Goal: Task Accomplishment & Management: Manage account settings

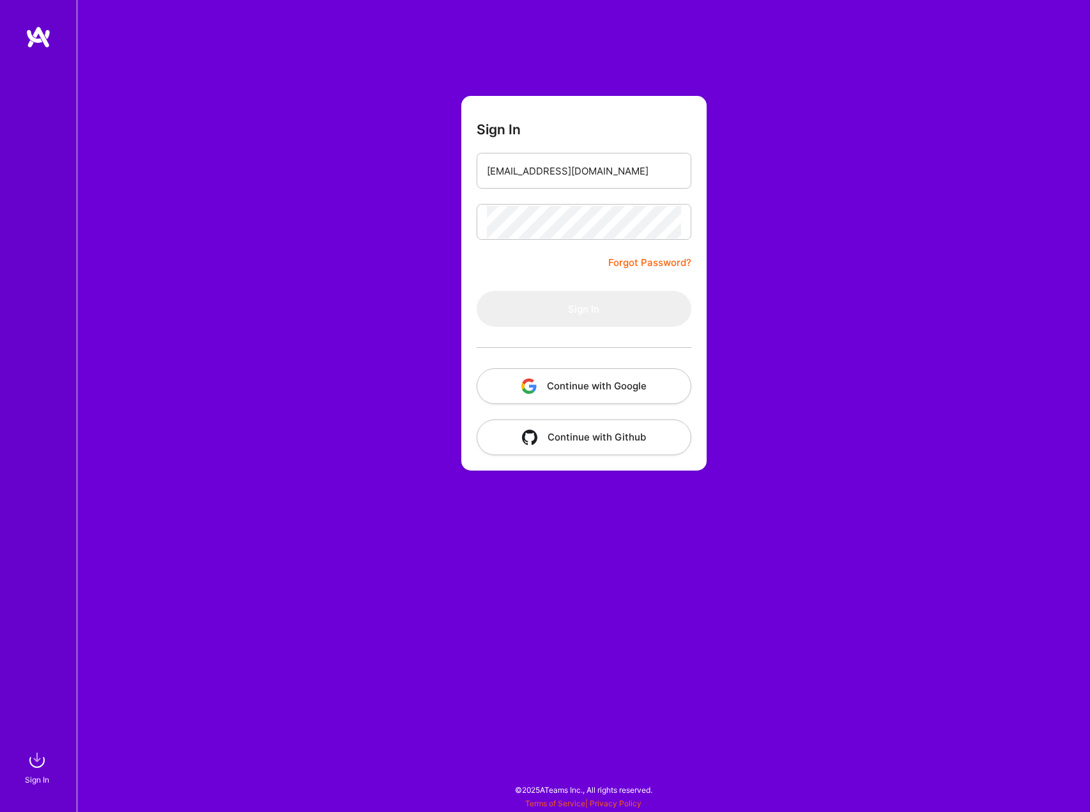
type input "[EMAIL_ADDRESS][DOMAIN_NAME]"
click at [573, 314] on button "Sign In" at bounding box center [584, 309] width 215 height 36
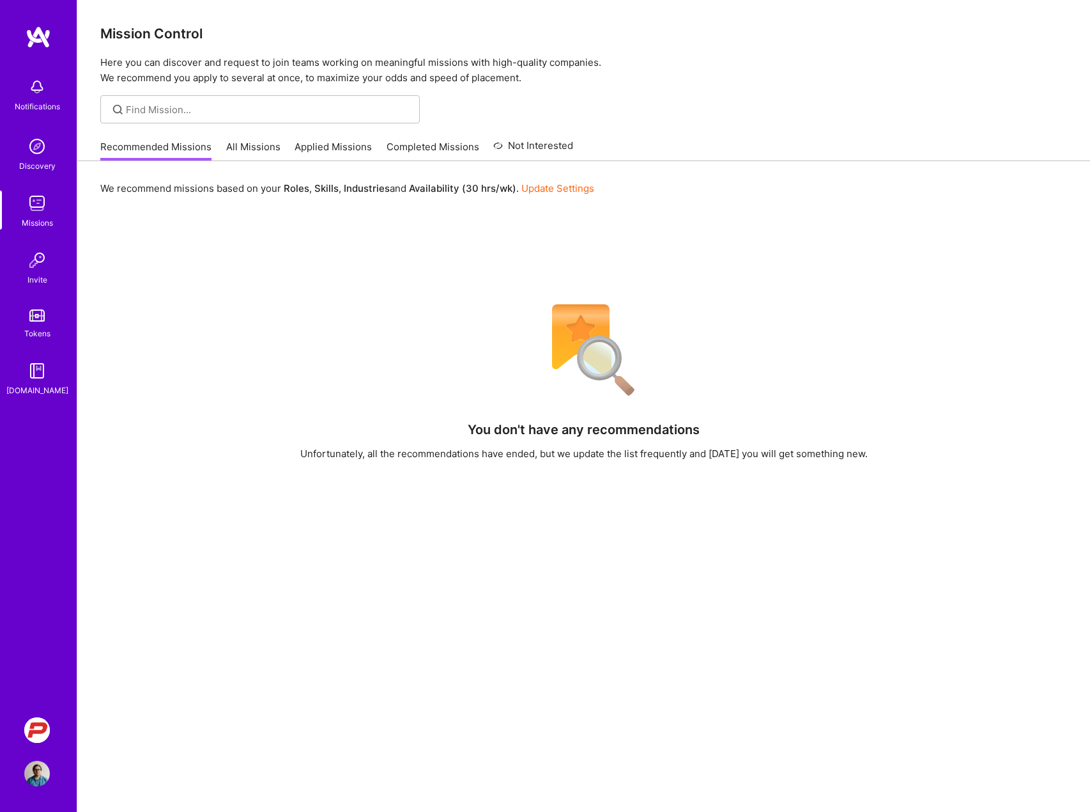
click at [278, 340] on div "You don't have any recommendations Unfortunately, all the recommendations have …" at bounding box center [583, 620] width 967 height 649
click at [224, 219] on div "We recommend missions based on your Roles , Skills , Industries and Availabilit…" at bounding box center [583, 560] width 1013 height 799
click at [409, 271] on div "We recommend missions based on your Roles , Skills , Industries and Availabilit…" at bounding box center [583, 560] width 1013 height 799
click at [38, 141] on img at bounding box center [37, 147] width 26 height 26
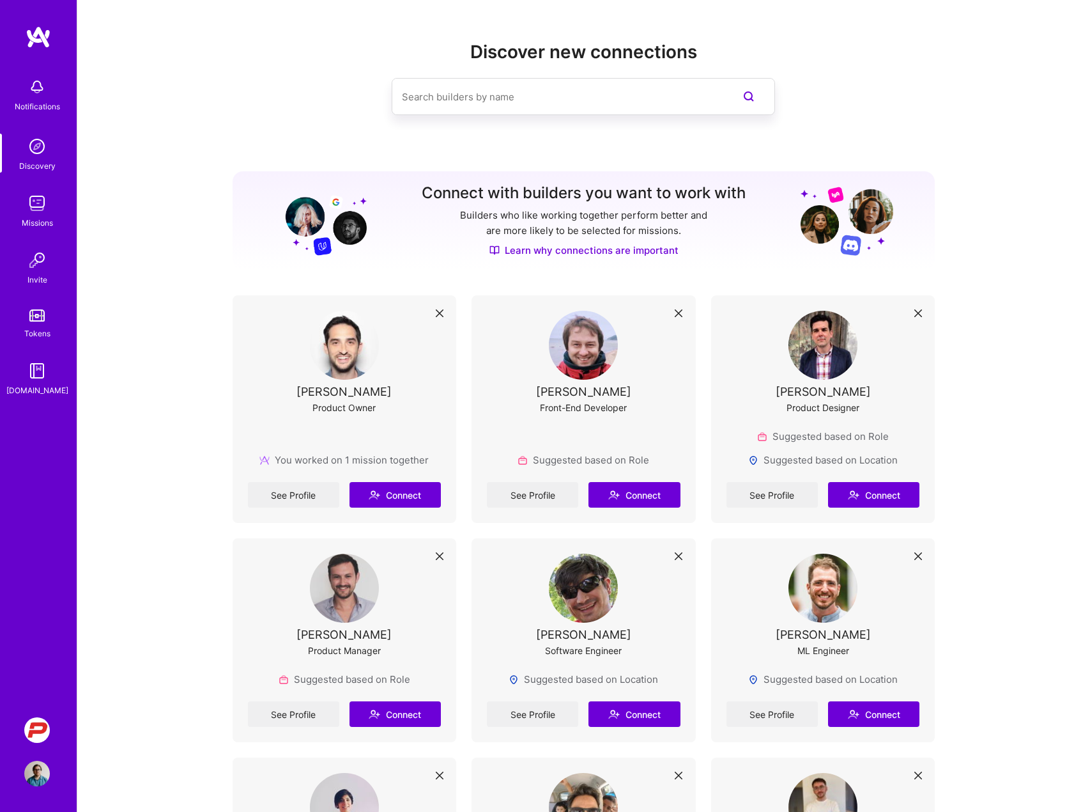
click at [29, 719] on img at bounding box center [37, 730] width 26 height 26
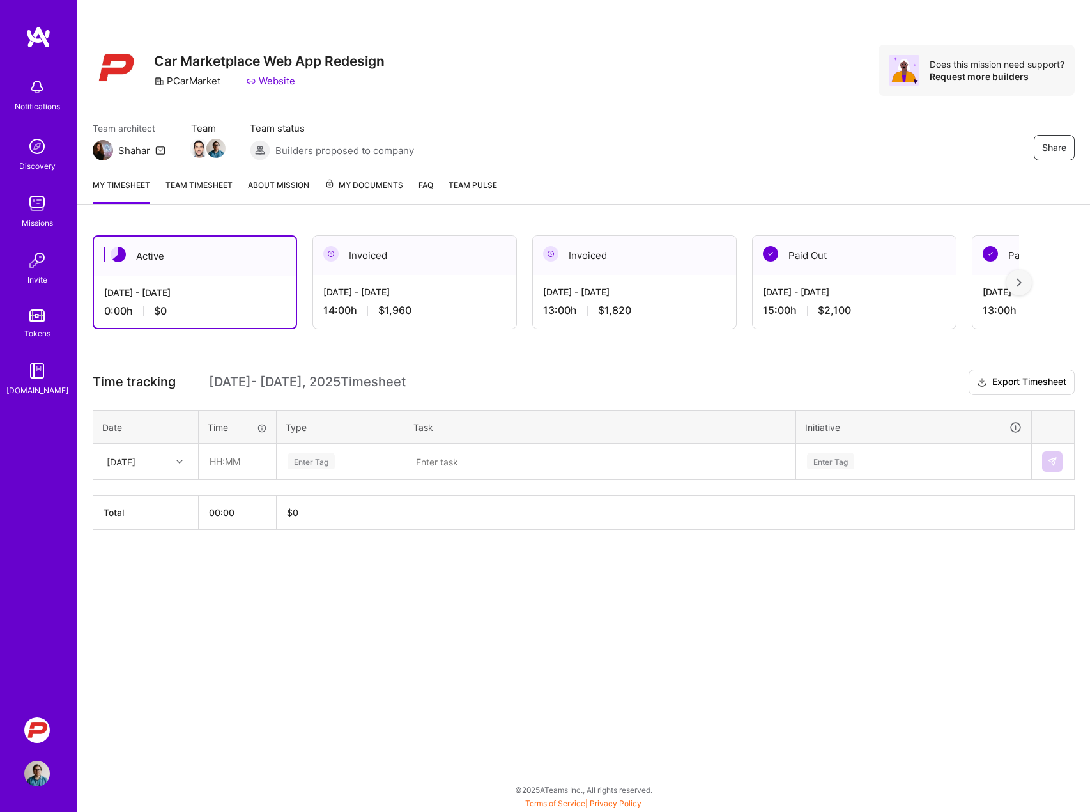
click at [383, 284] on div "[DATE] - [DATE] 14:00 h $1,960" at bounding box center [414, 301] width 203 height 52
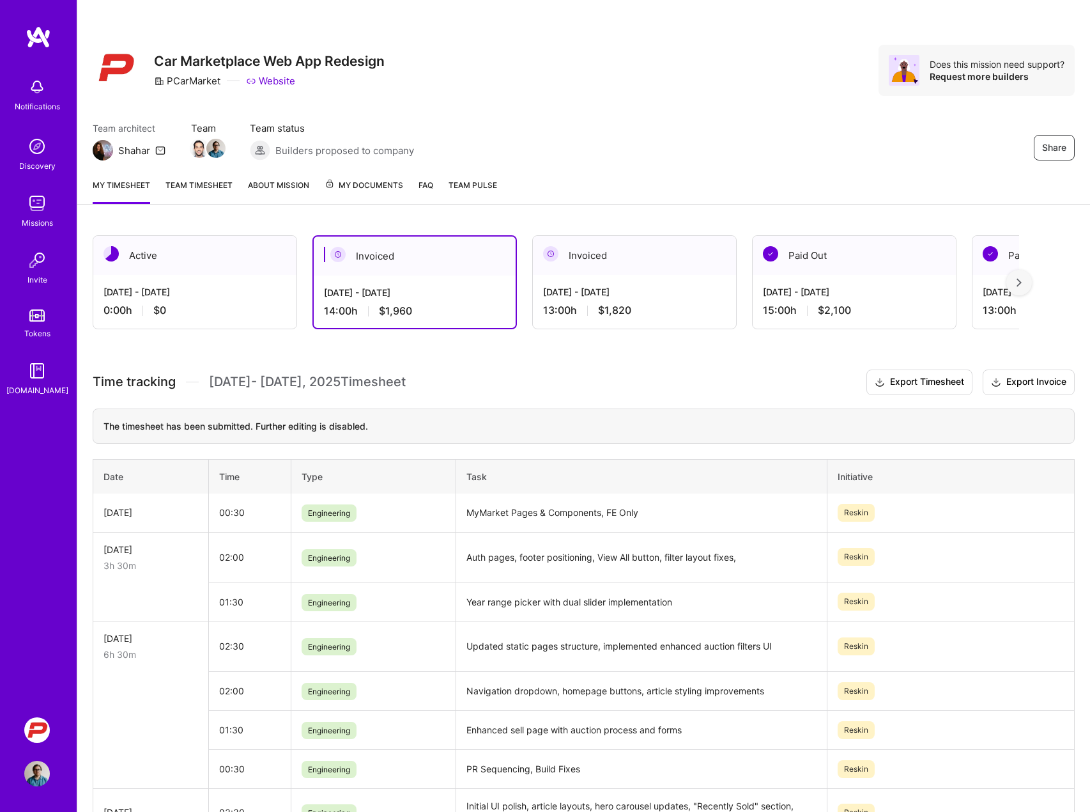
click at [672, 262] on div "Invoiced" at bounding box center [634, 255] width 203 height 39
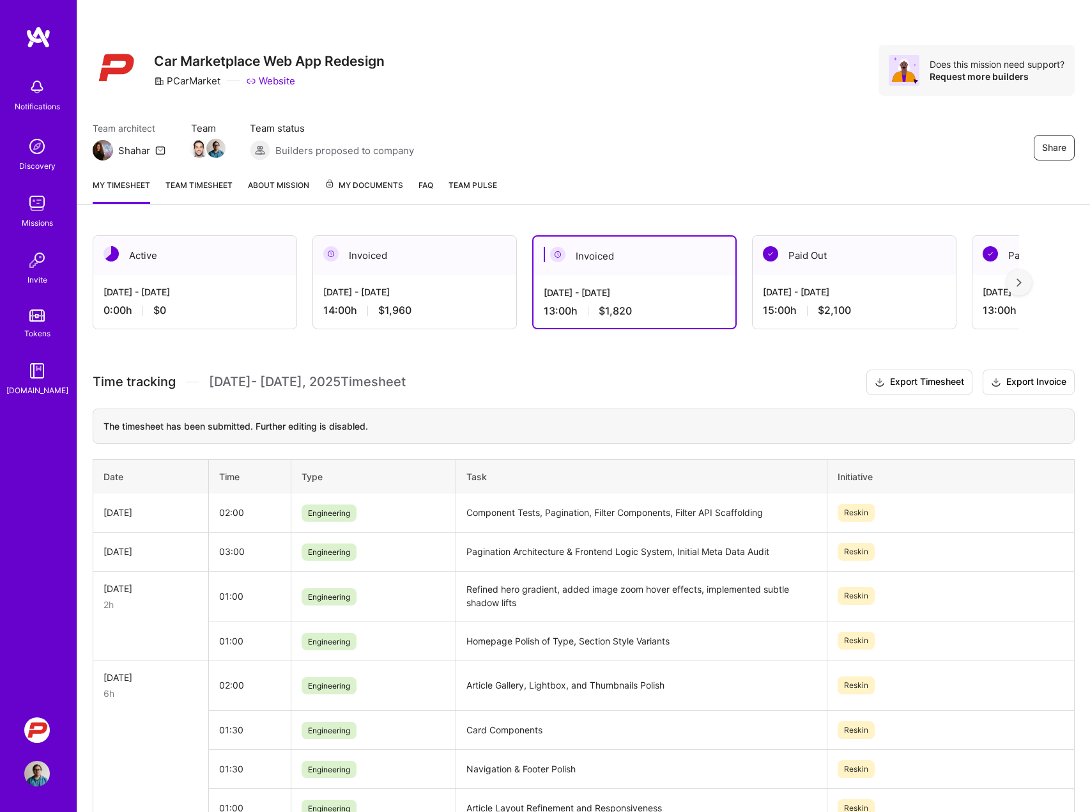
click at [522, 286] on div "Active [DATE] - [DATE] 0:00 h $0 Invoiced [DATE] - [DATE] 14:00 h $1,960 Invoic…" at bounding box center [556, 282] width 927 height 94
click at [475, 305] on div "14:00 h $1,960" at bounding box center [414, 310] width 183 height 13
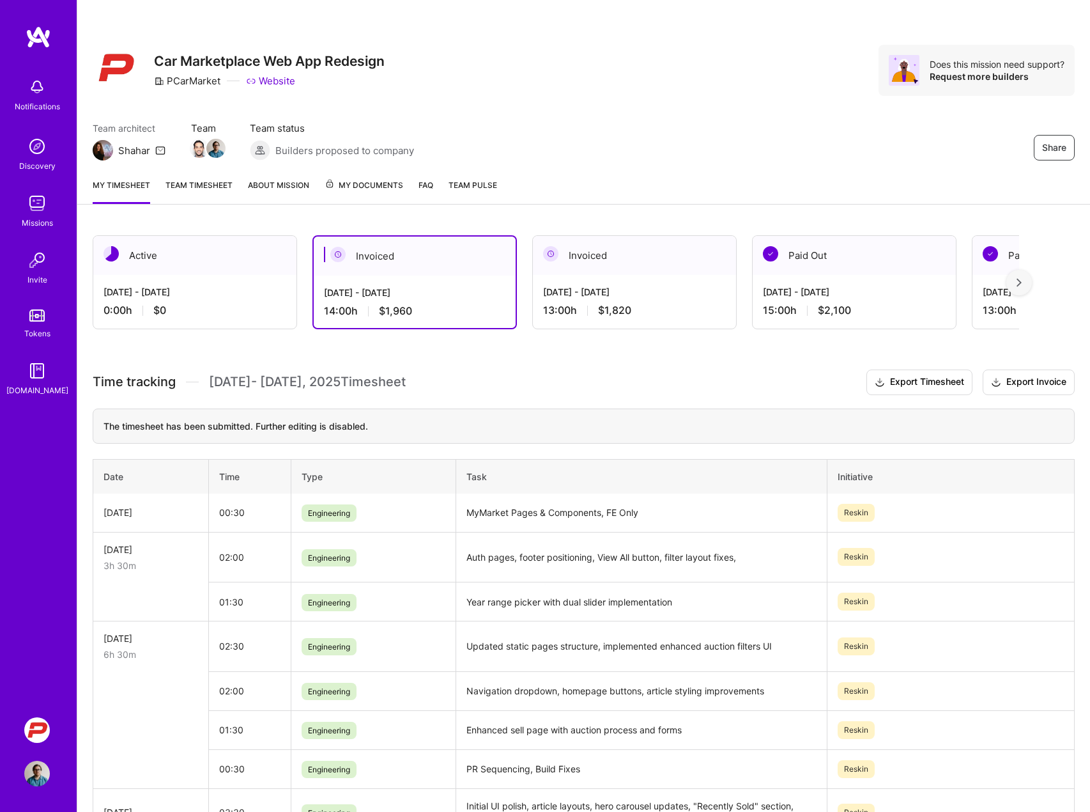
click at [621, 286] on div "[DATE] - [DATE]" at bounding box center [634, 291] width 183 height 13
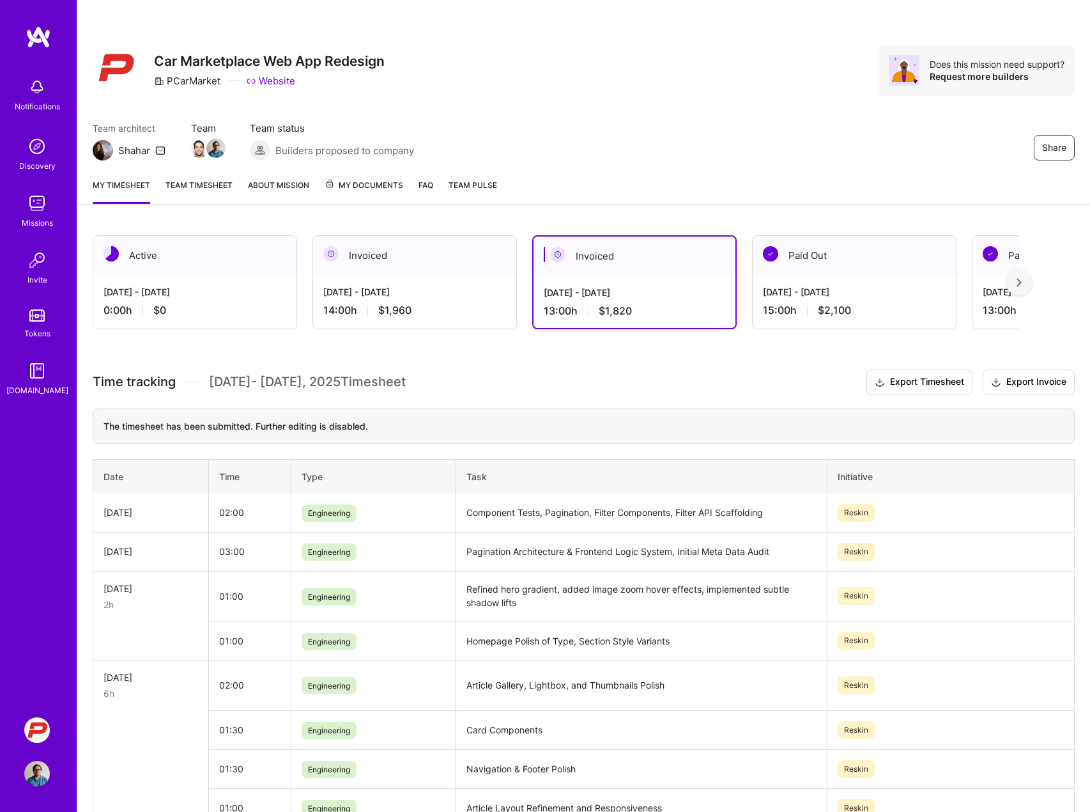
click at [589, 369] on h3 "Time tracking [DATE] - [DATE] Timesheet Export Timesheet Export Invoice" at bounding box center [584, 382] width 982 height 26
click at [45, 770] on img at bounding box center [37, 774] width 26 height 26
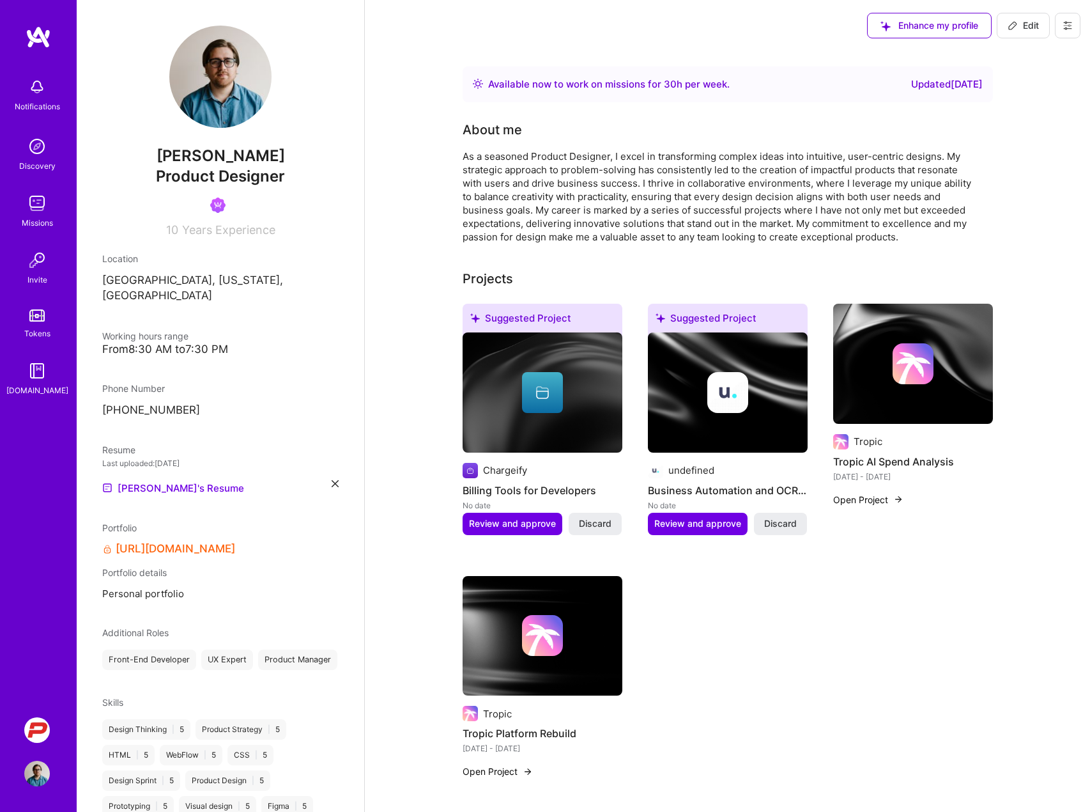
click at [45, 780] on img at bounding box center [37, 774] width 26 height 26
click at [39, 778] on img at bounding box center [37, 774] width 26 height 26
click at [42, 727] on img at bounding box center [37, 730] width 26 height 26
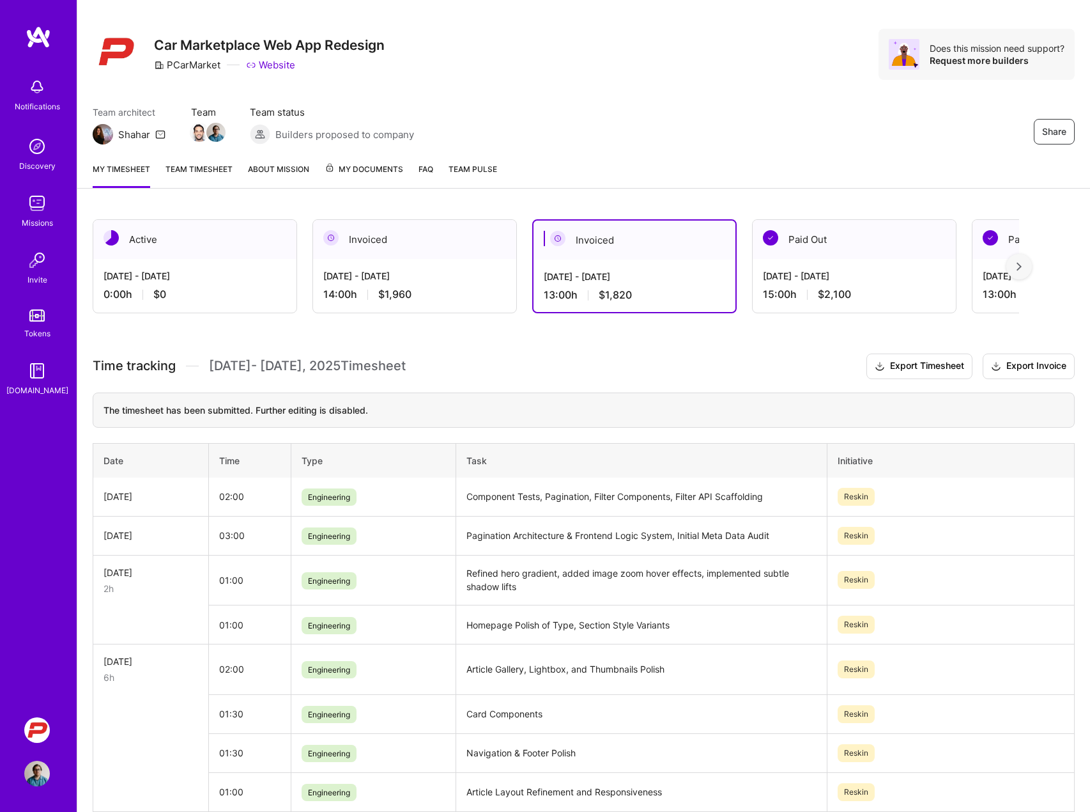
scroll to position [20, 0]
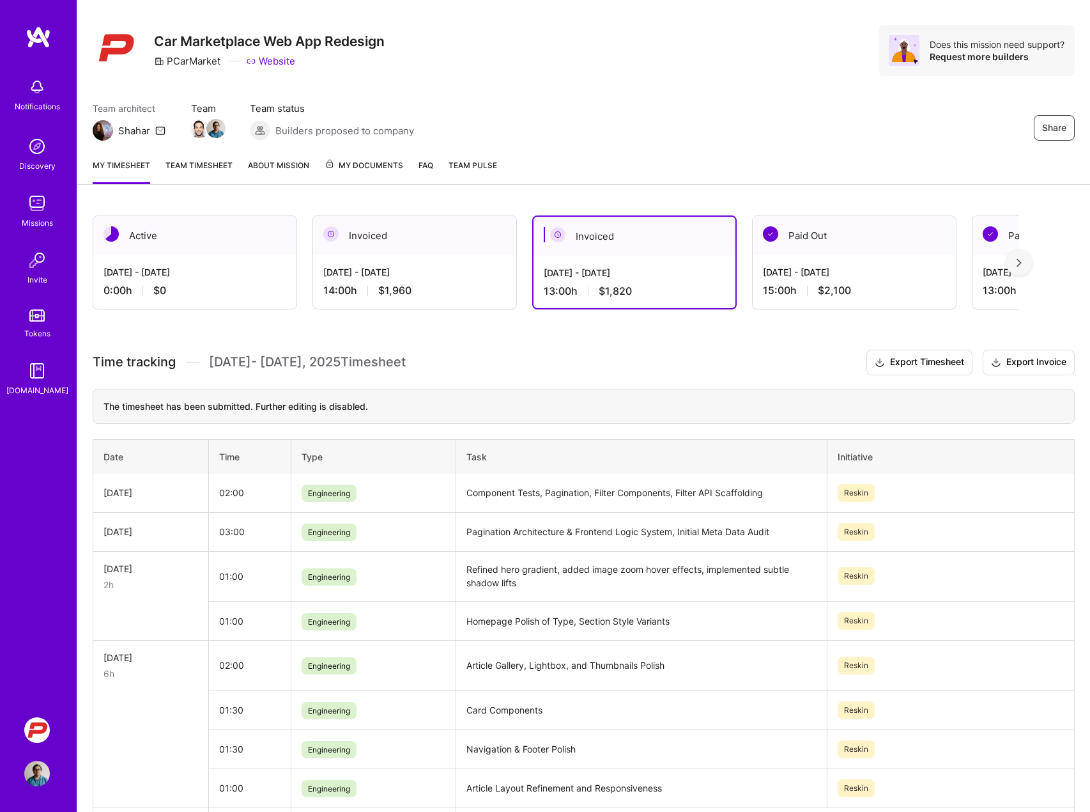
click at [789, 369] on h3 "Time tracking [DATE] - [DATE] Timesheet Export Timesheet Export Invoice" at bounding box center [584, 363] width 982 height 26
click at [770, 263] on div "[DATE] - [DATE] 15:00 h $2,100" at bounding box center [854, 281] width 203 height 52
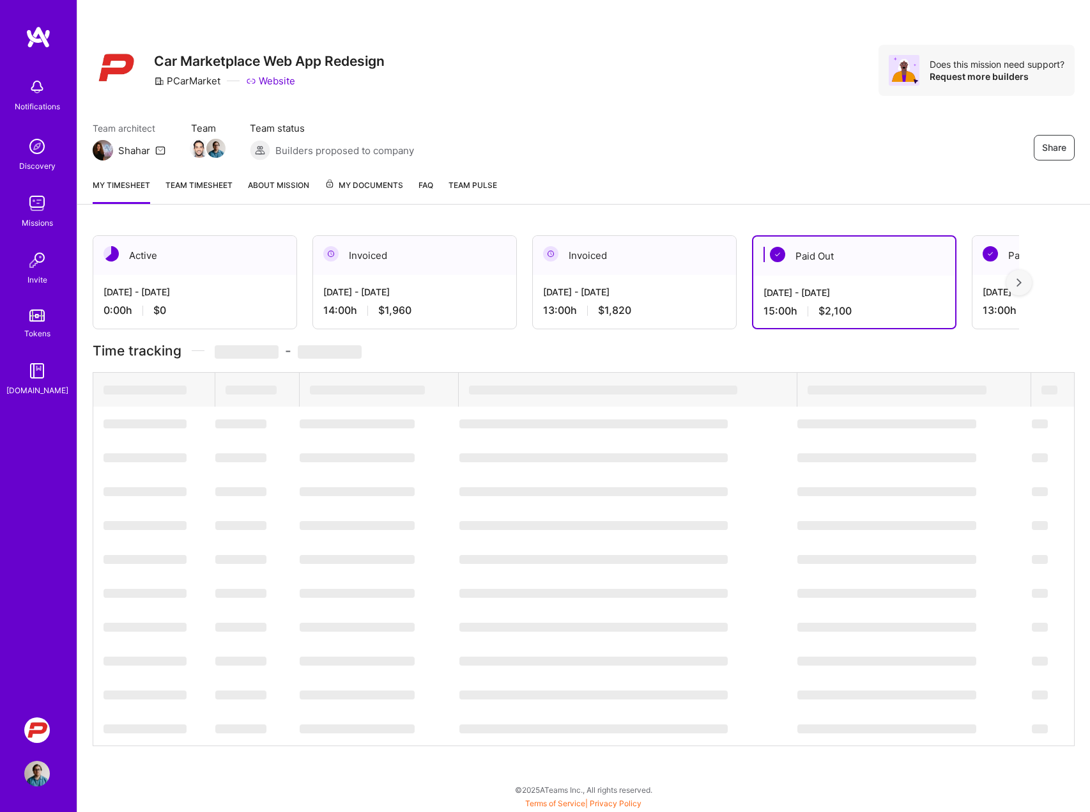
scroll to position [0, 0]
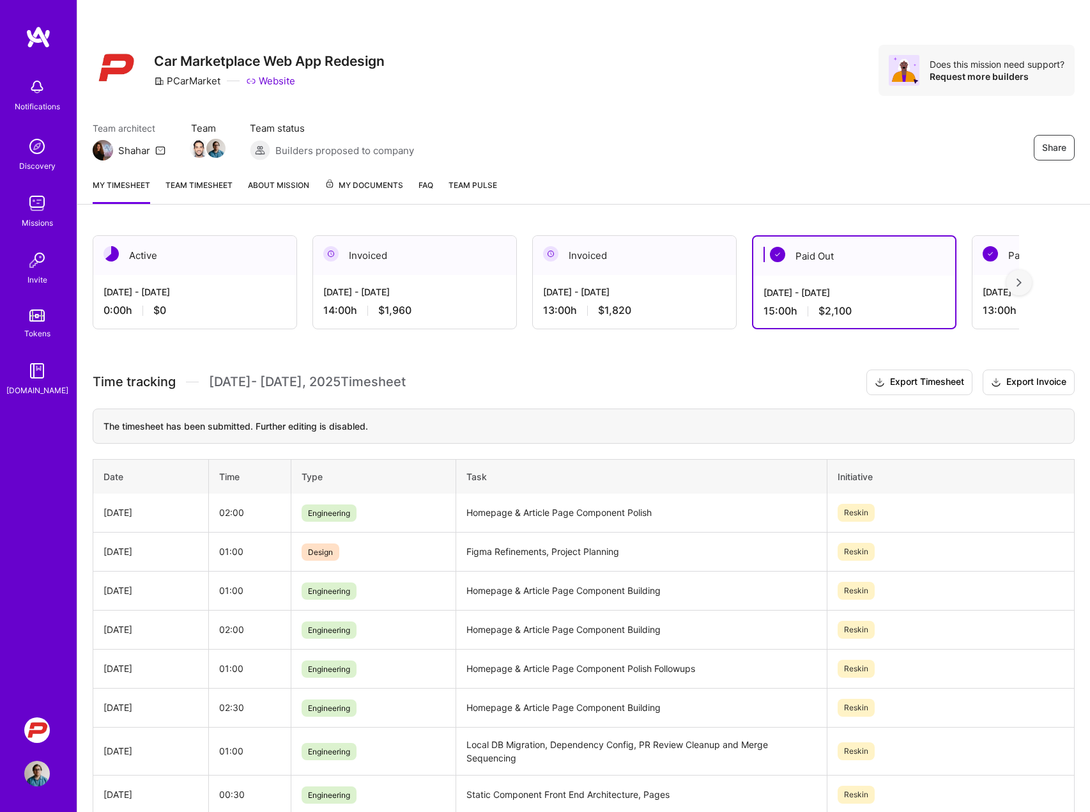
click at [1020, 280] on img at bounding box center [1019, 282] width 5 height 9
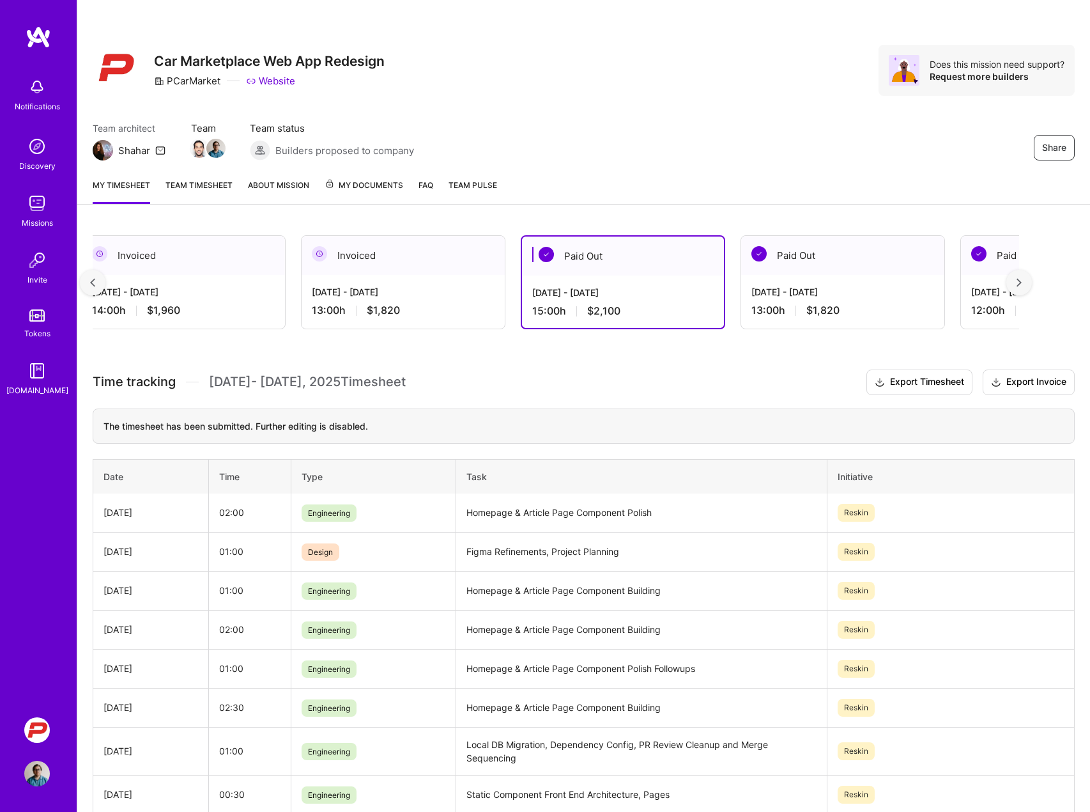
click at [1018, 278] on img at bounding box center [1019, 282] width 5 height 9
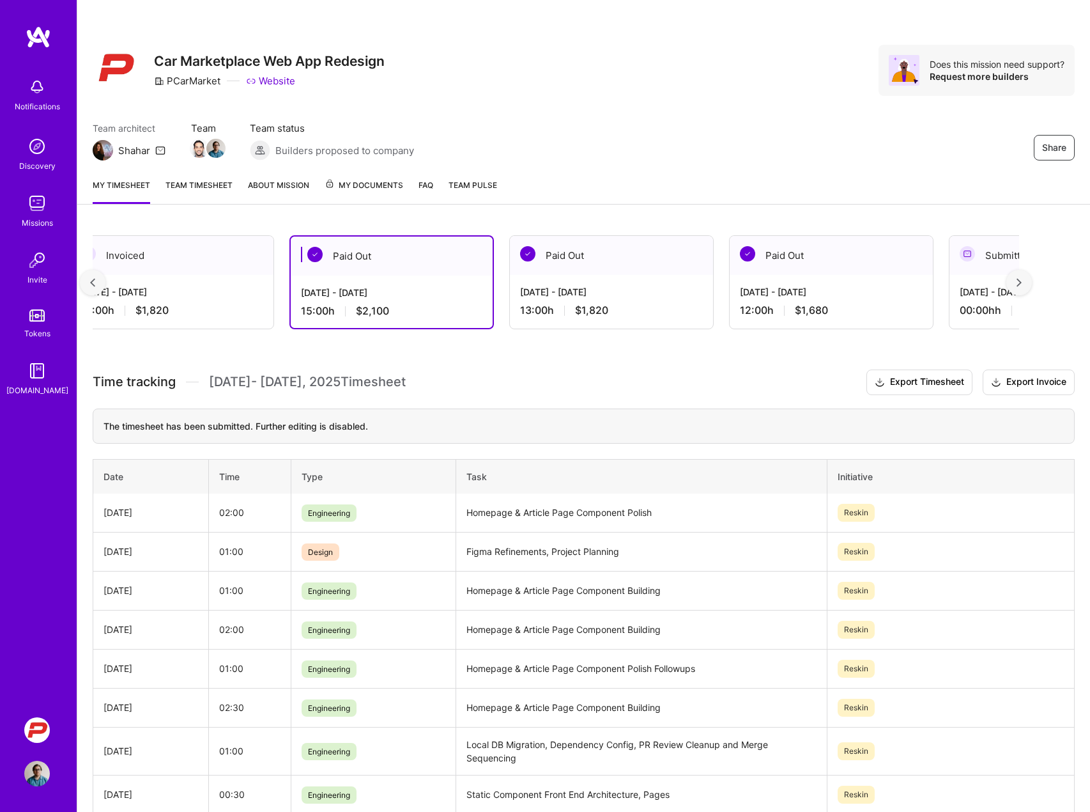
click at [1018, 278] on img at bounding box center [1019, 282] width 5 height 9
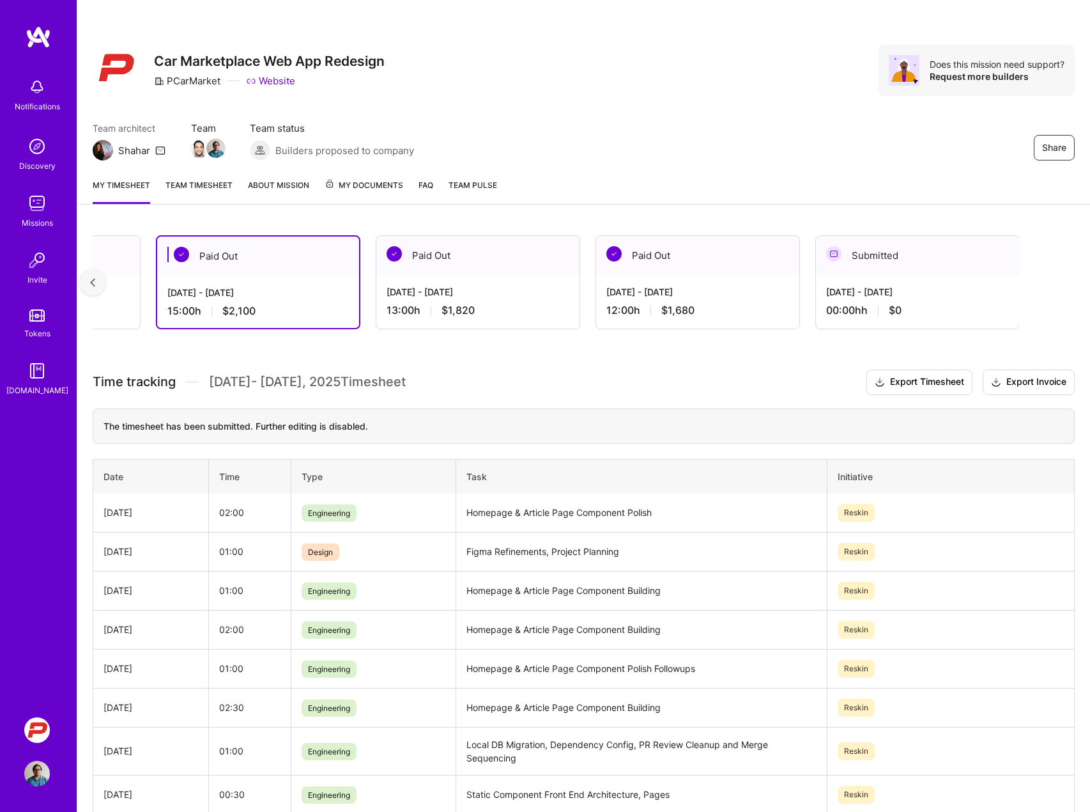
scroll to position [0, 597]
click at [773, 301] on div "[DATE] - [DATE] 12:00 h $1,680" at bounding box center [697, 301] width 203 height 52
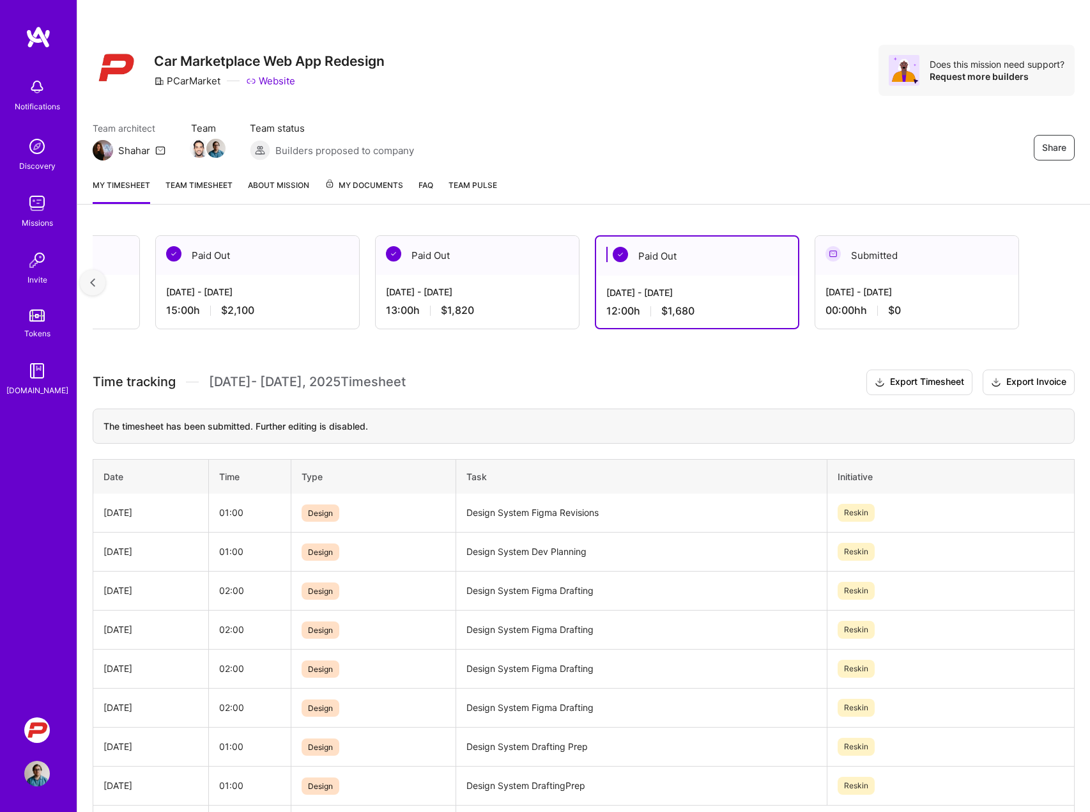
click at [525, 304] on div "13:00 h $1,820" at bounding box center [477, 310] width 183 height 13
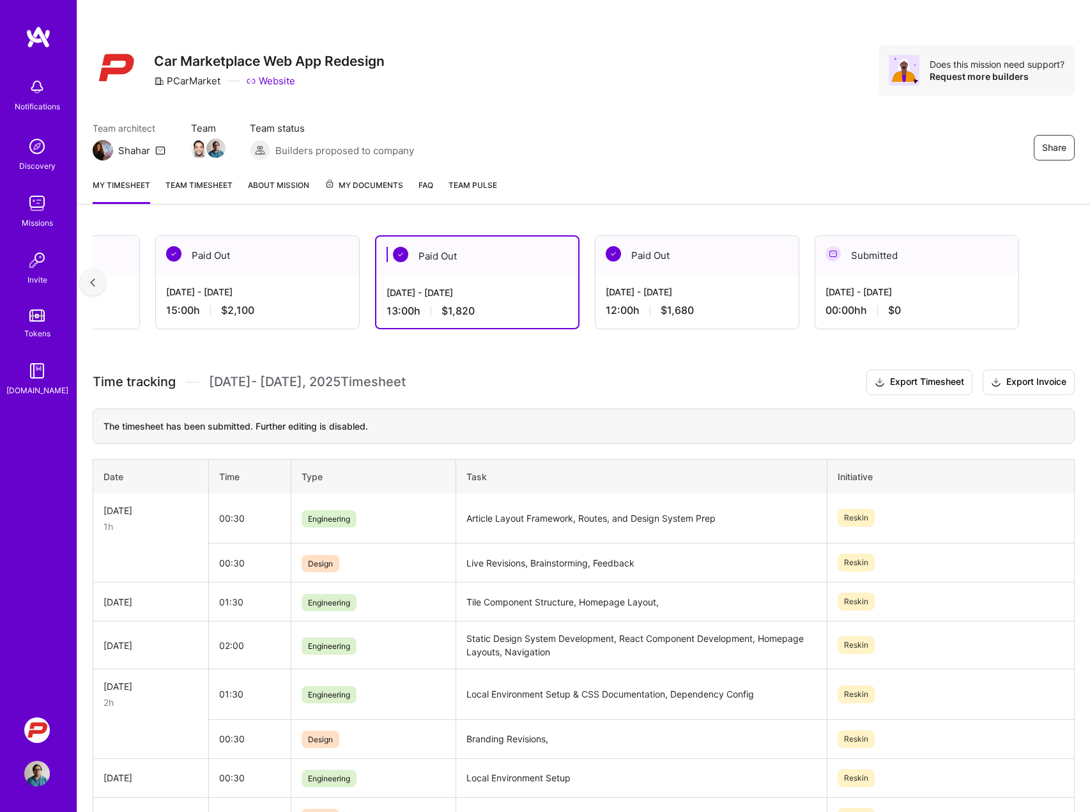
click at [311, 299] on div "[DATE] - [DATE] 15:00 h $2,100" at bounding box center [257, 301] width 203 height 52
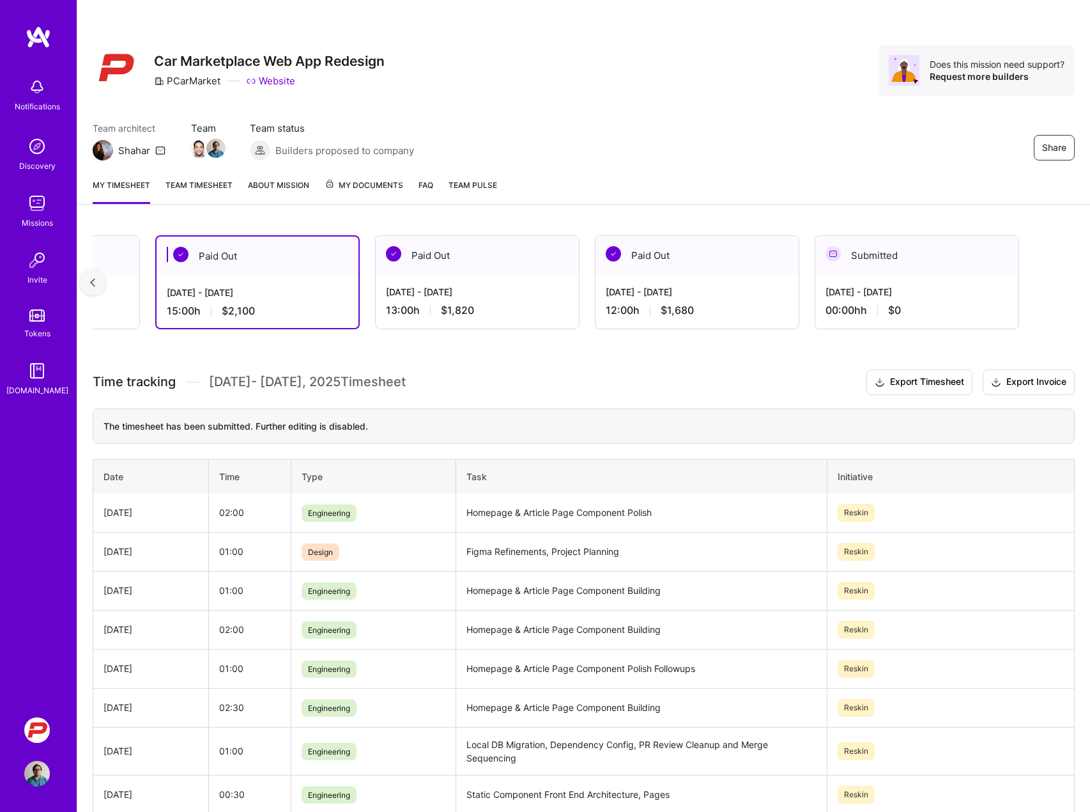
click at [95, 278] on div at bounding box center [93, 283] width 26 height 26
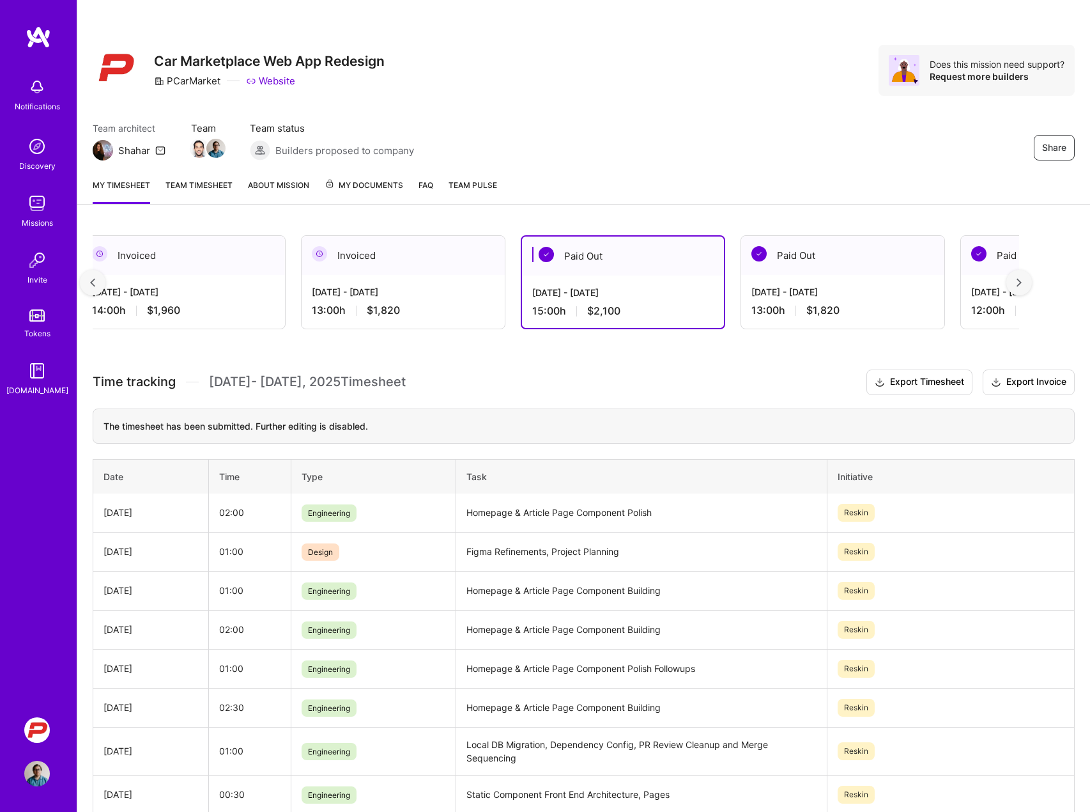
click at [95, 278] on div at bounding box center [93, 283] width 26 height 26
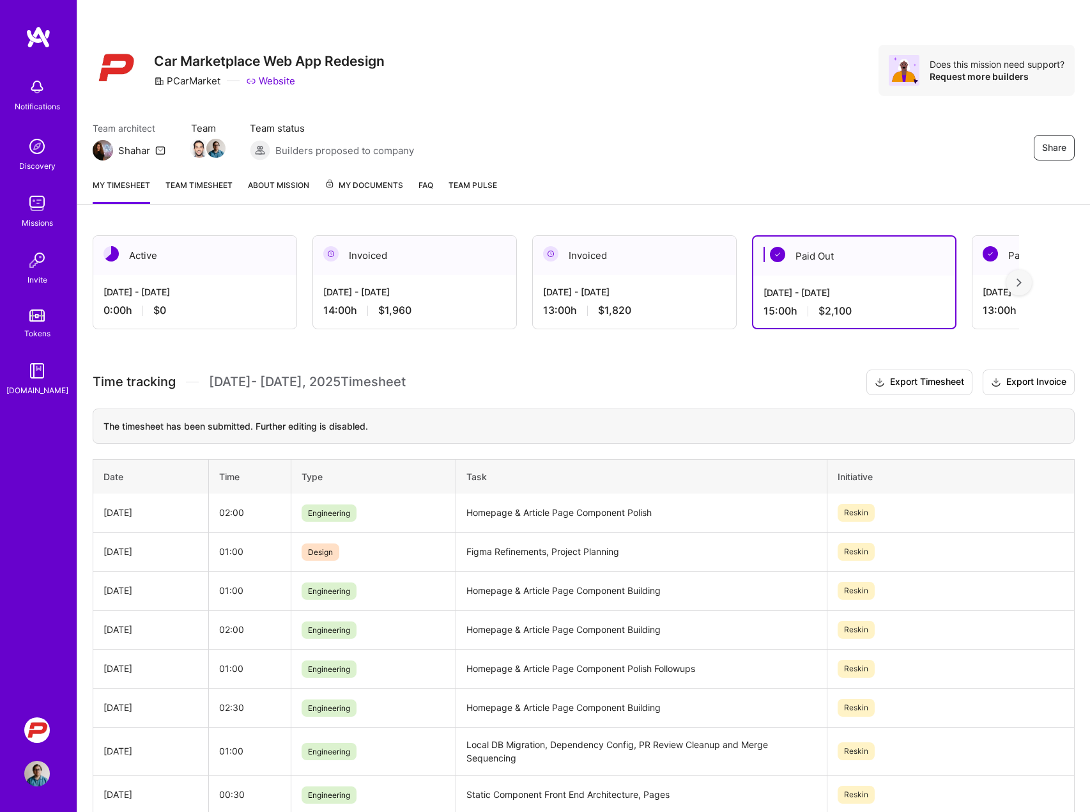
click at [386, 273] on div "Invoiced" at bounding box center [414, 255] width 203 height 39
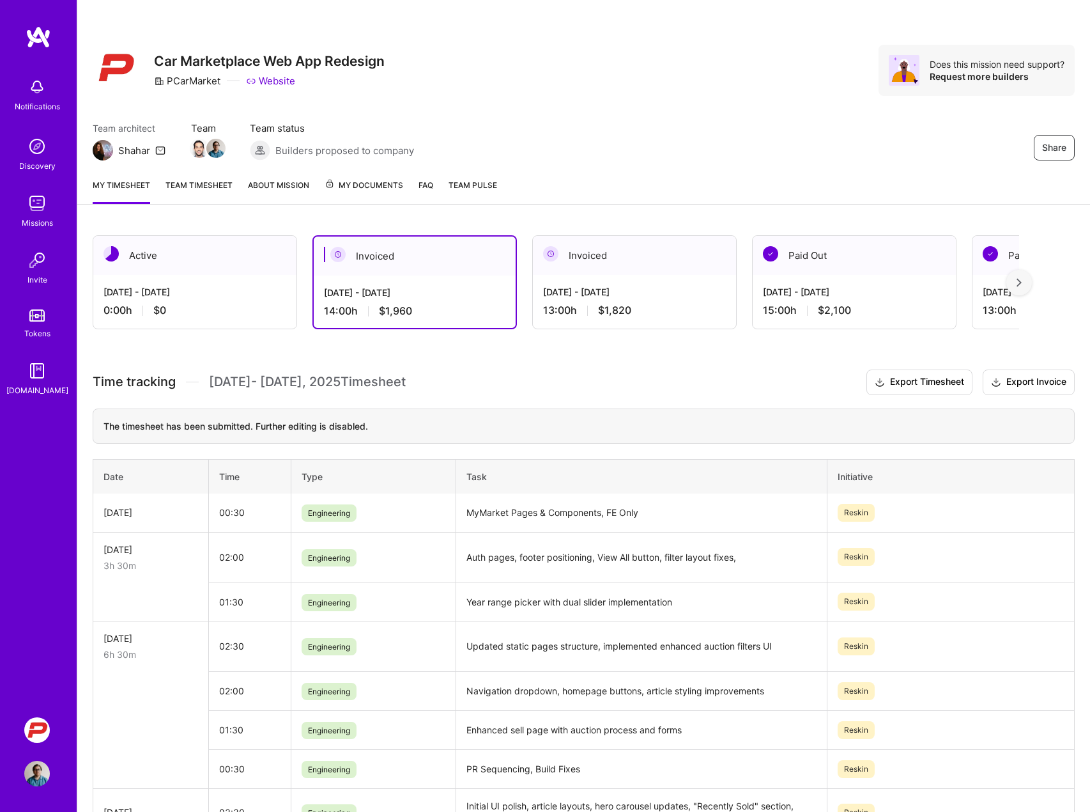
click at [601, 269] on div "Invoiced" at bounding box center [634, 255] width 203 height 39
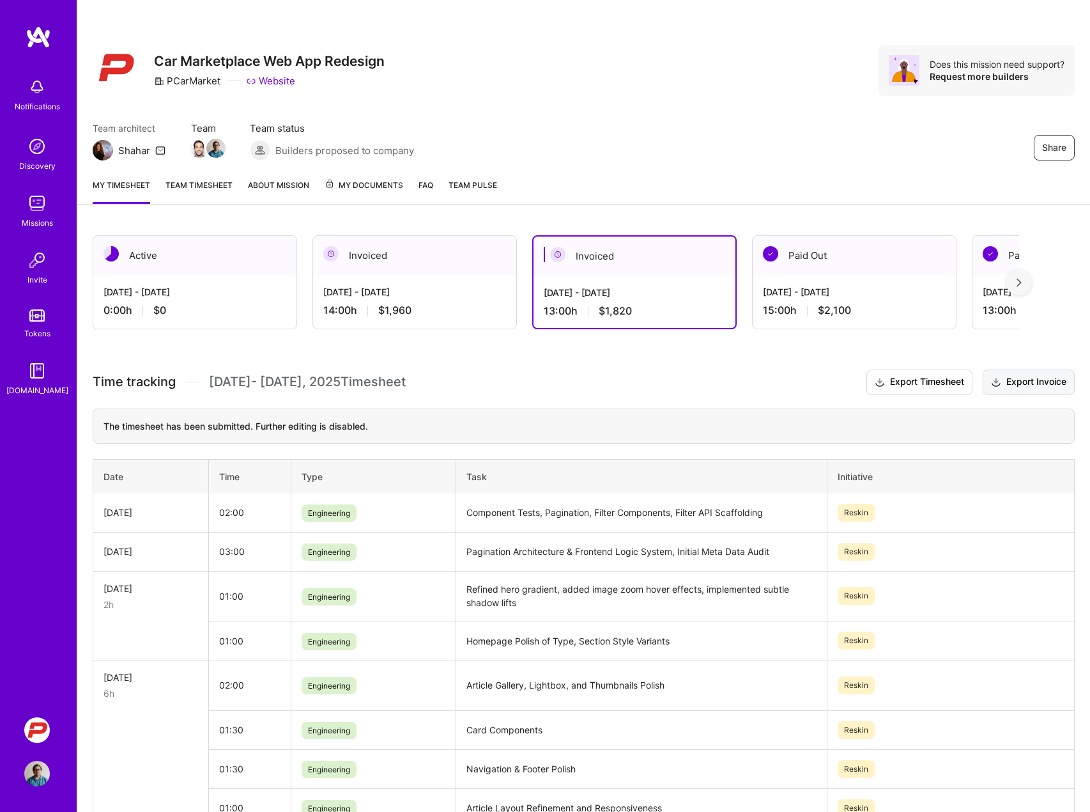
click at [1035, 378] on button "Export Invoice" at bounding box center [1029, 382] width 92 height 26
click at [428, 261] on div "Invoiced" at bounding box center [414, 255] width 203 height 39
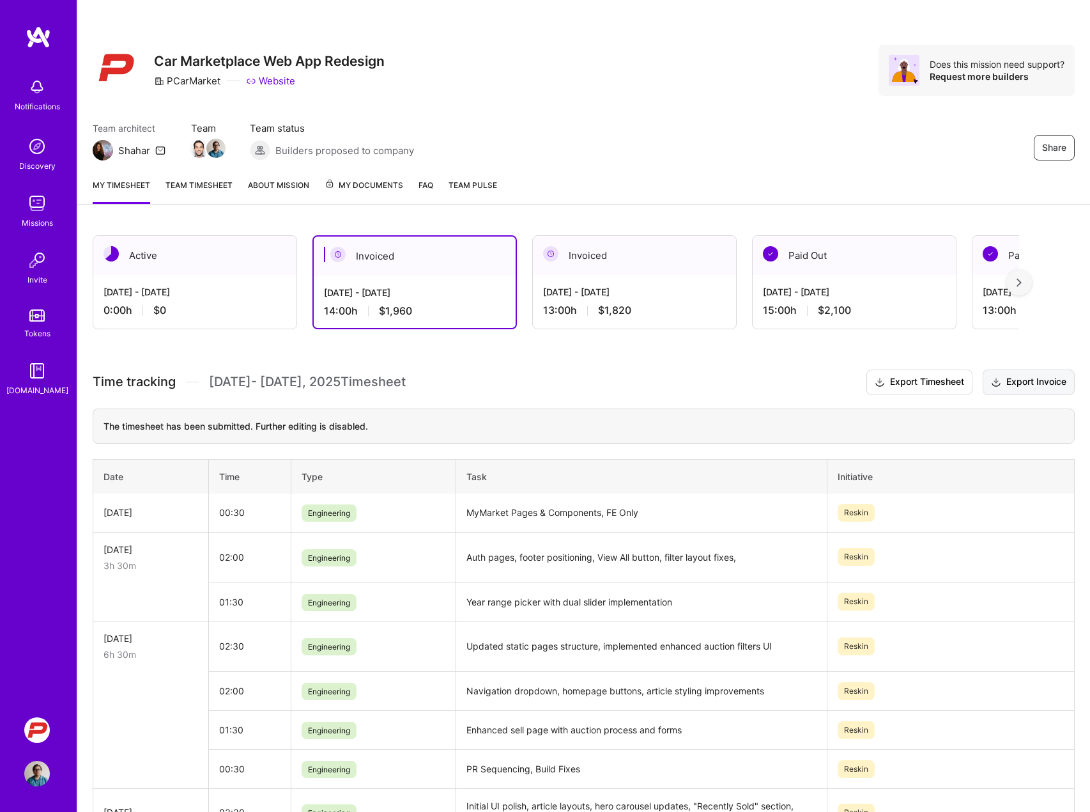
click at [1029, 382] on button "Export Invoice" at bounding box center [1029, 382] width 92 height 26
click at [804, 279] on div "[DATE] - [DATE] 15:00 h $2,100" at bounding box center [854, 301] width 203 height 52
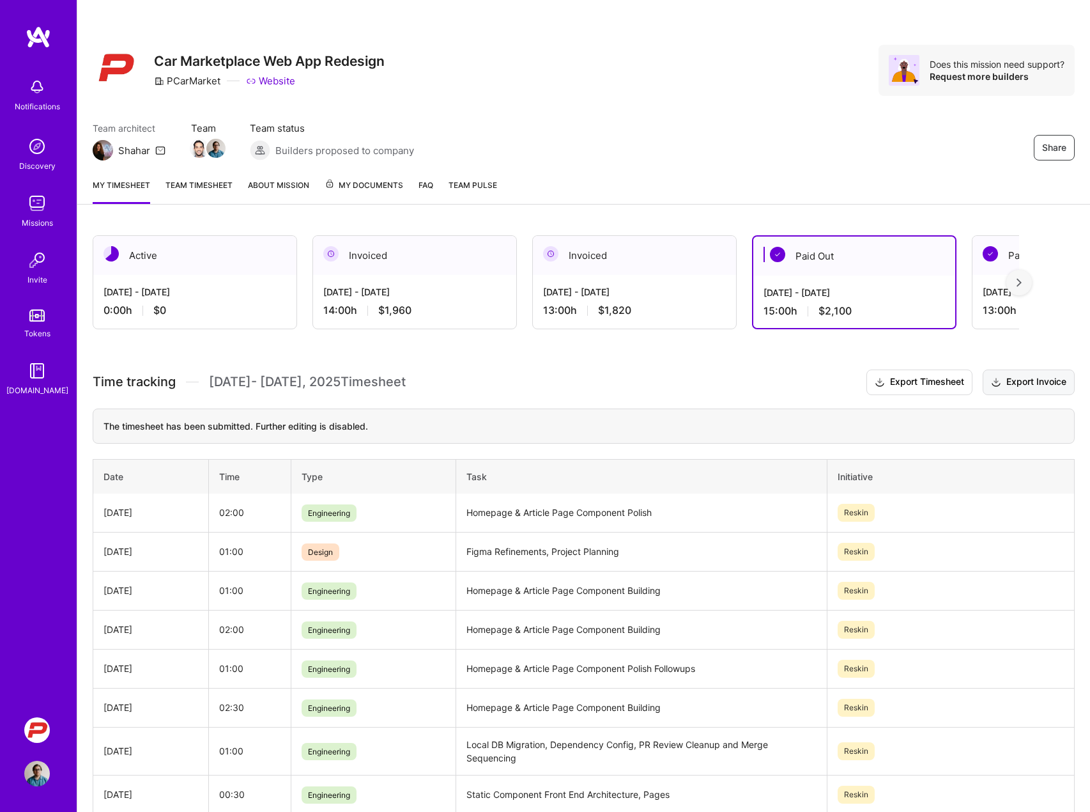
click at [1049, 375] on button "Export Invoice" at bounding box center [1029, 382] width 92 height 26
click at [1026, 277] on div at bounding box center [1020, 283] width 26 height 26
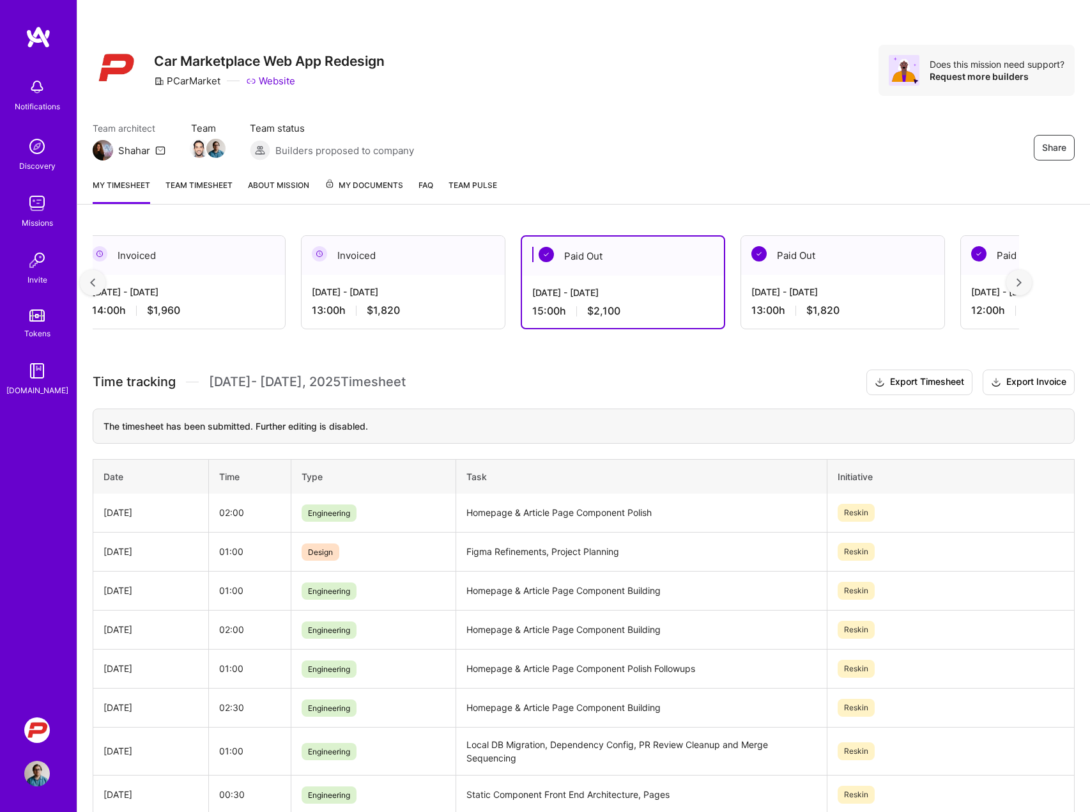
click at [847, 276] on div "[DATE] - [DATE] 13:00 h $1,820" at bounding box center [842, 301] width 203 height 52
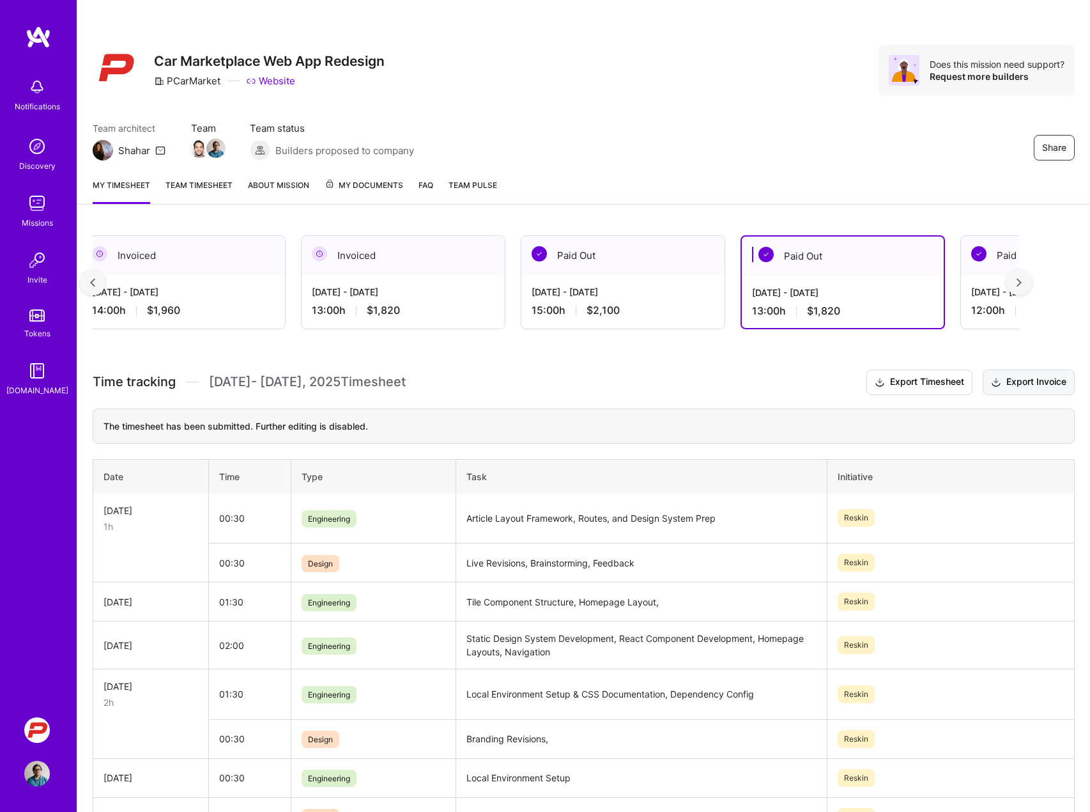
click at [1038, 382] on button "Export Invoice" at bounding box center [1029, 382] width 92 height 26
click at [1019, 281] on img at bounding box center [1019, 282] width 5 height 9
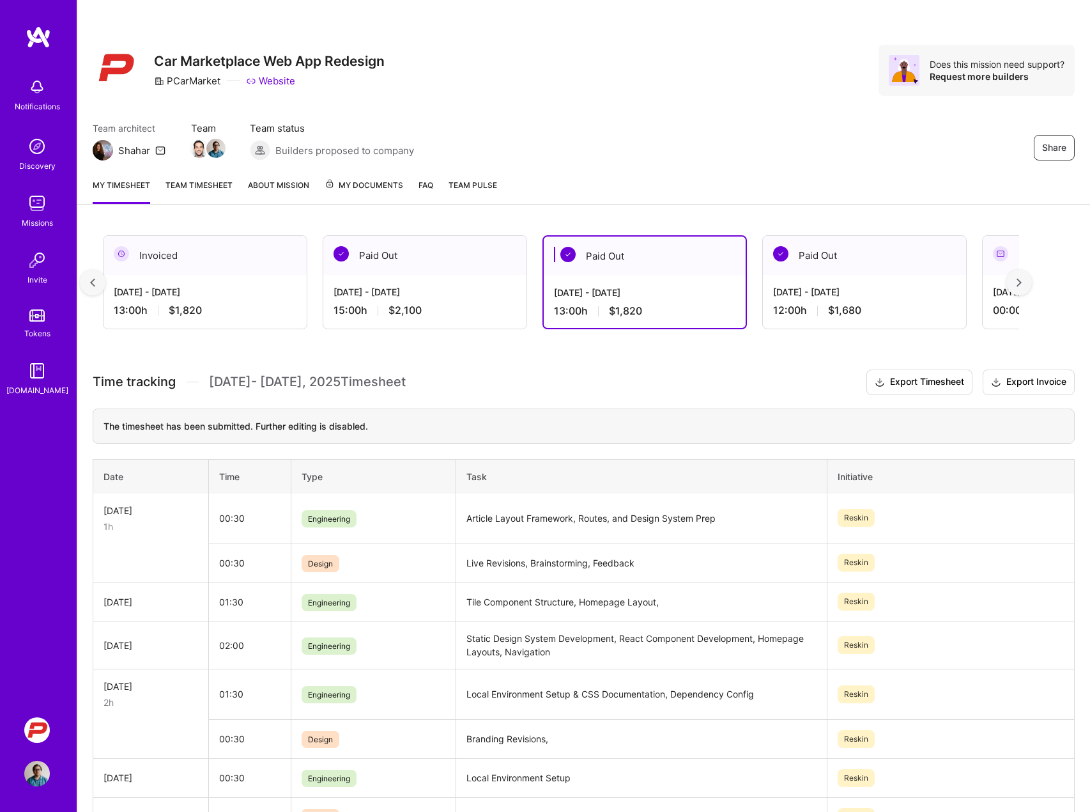
scroll to position [0, 463]
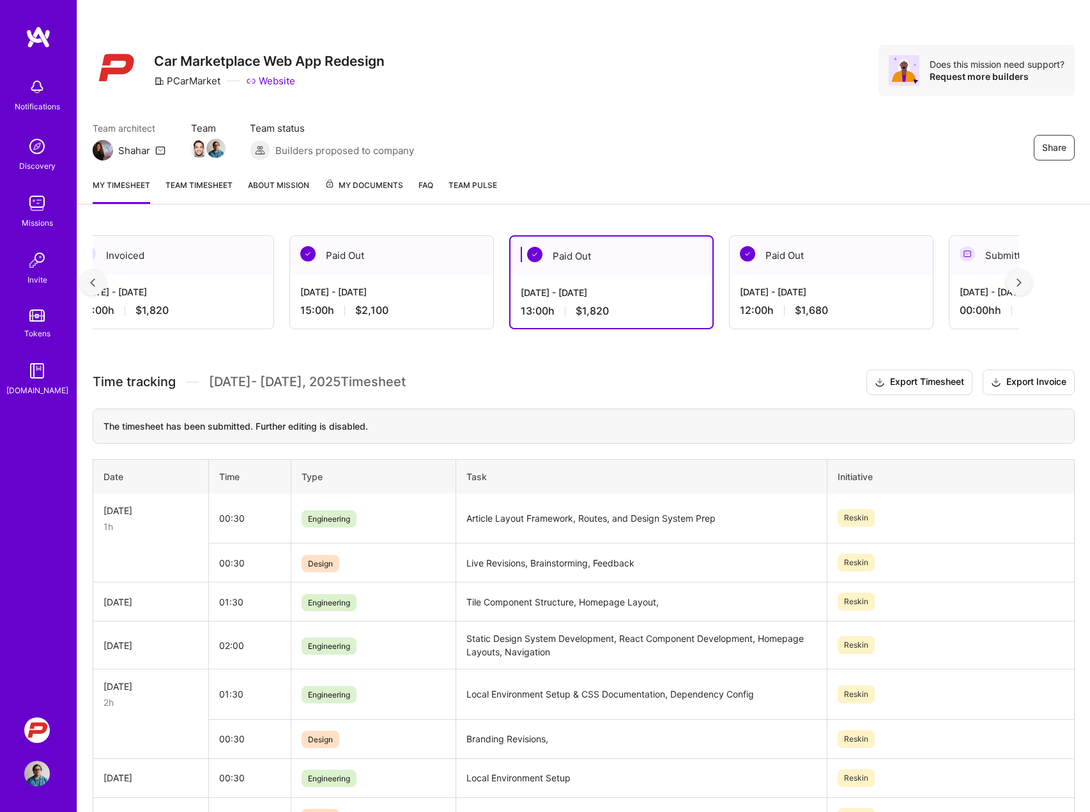
click at [839, 295] on div "[DATE] - [DATE]" at bounding box center [831, 291] width 183 height 13
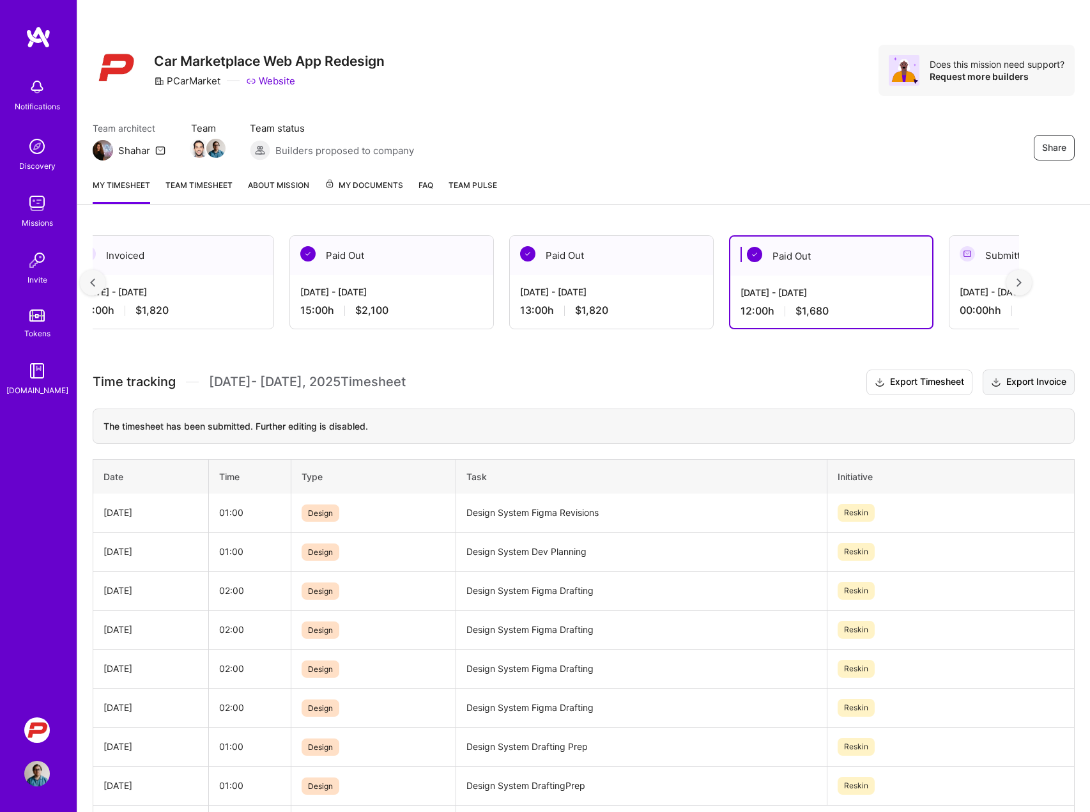
click at [1037, 384] on button "Export Invoice" at bounding box center [1029, 382] width 92 height 26
click at [93, 282] on img at bounding box center [92, 282] width 5 height 9
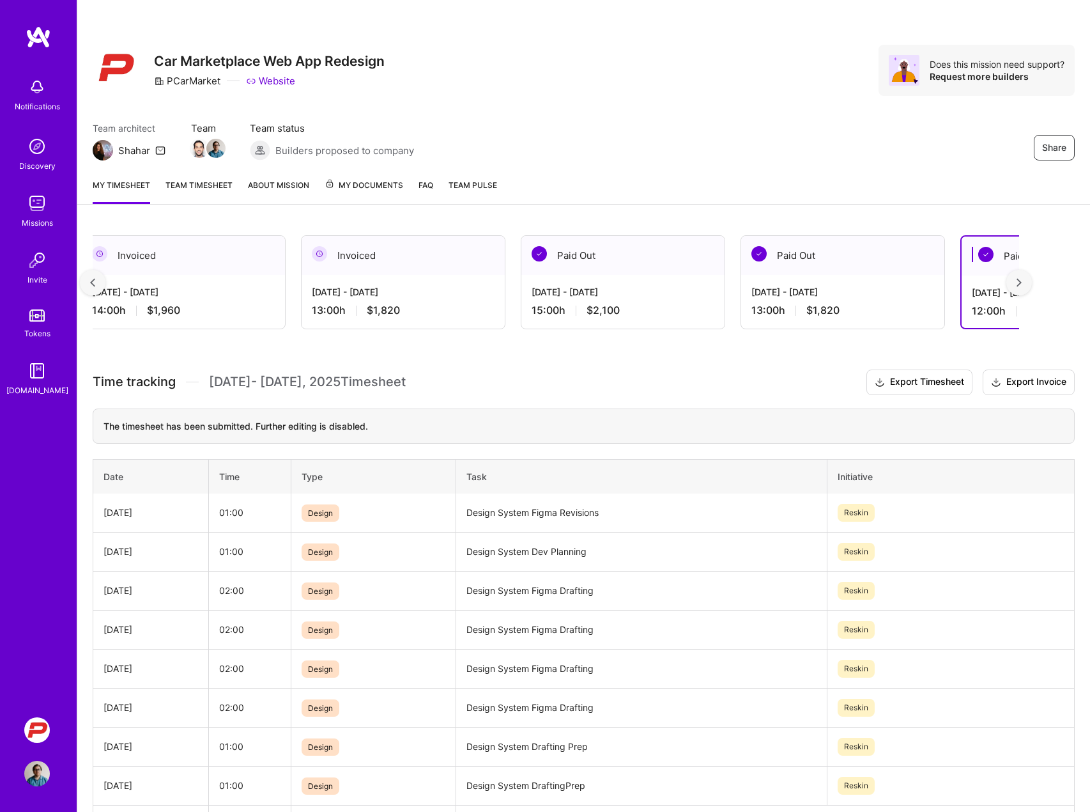
click at [93, 282] on img at bounding box center [92, 282] width 5 height 9
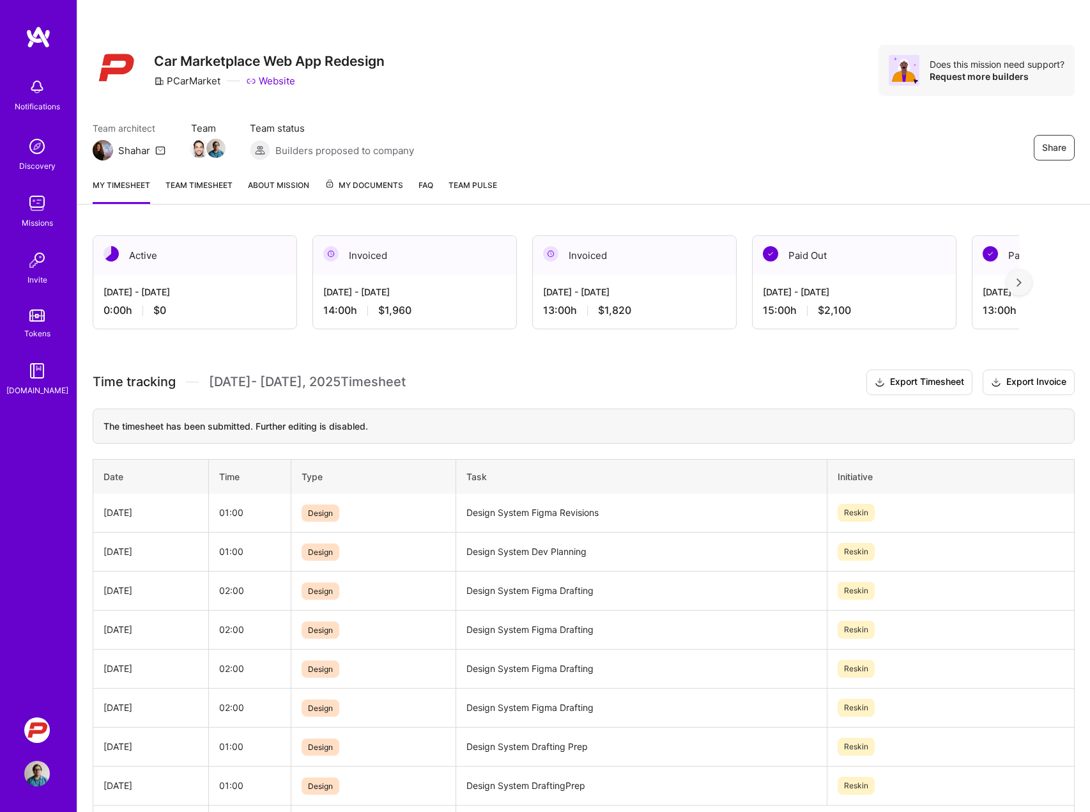
click at [552, 111] on div "Share Car Marketplace Web App Redesign PCarMarket Website Does this mission nee…" at bounding box center [583, 84] width 1013 height 168
click at [657, 108] on div "Share Car Marketplace Web App Redesign PCarMarket Website Does this mission nee…" at bounding box center [583, 84] width 1013 height 168
click at [658, 106] on div "Share Car Marketplace Web App Redesign PCarMarket Website Does this mission nee…" at bounding box center [583, 84] width 1013 height 168
click at [841, 132] on div "Team architect Shahar Team Team status Builders proposed to company Share" at bounding box center [584, 140] width 982 height 39
click at [700, 173] on div "My timesheet Team timesheet About Mission My Documents FAQ Team Pulse" at bounding box center [583, 186] width 1013 height 36
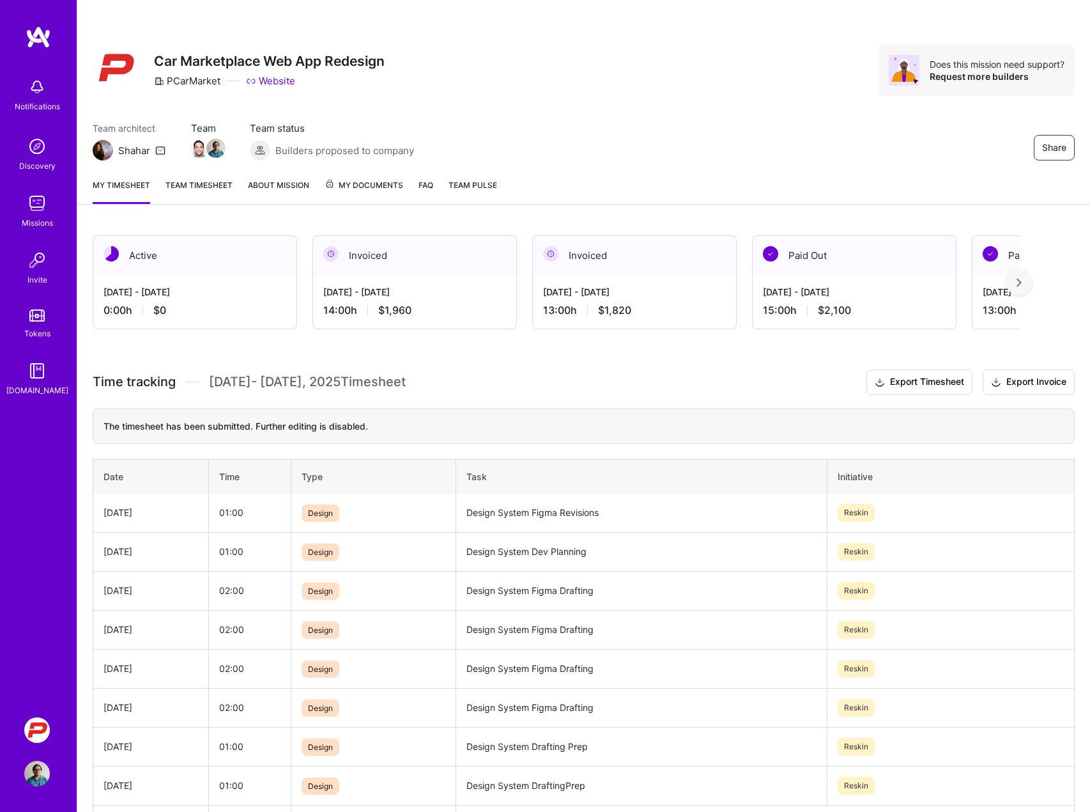
click at [609, 104] on div "Share Car Marketplace Web App Redesign PCarMarket Website Does this mission nee…" at bounding box center [583, 84] width 1013 height 168
click at [524, 89] on div "Share Car Marketplace Web App Redesign PCarMarket Website Does this mission nee…" at bounding box center [584, 70] width 982 height 51
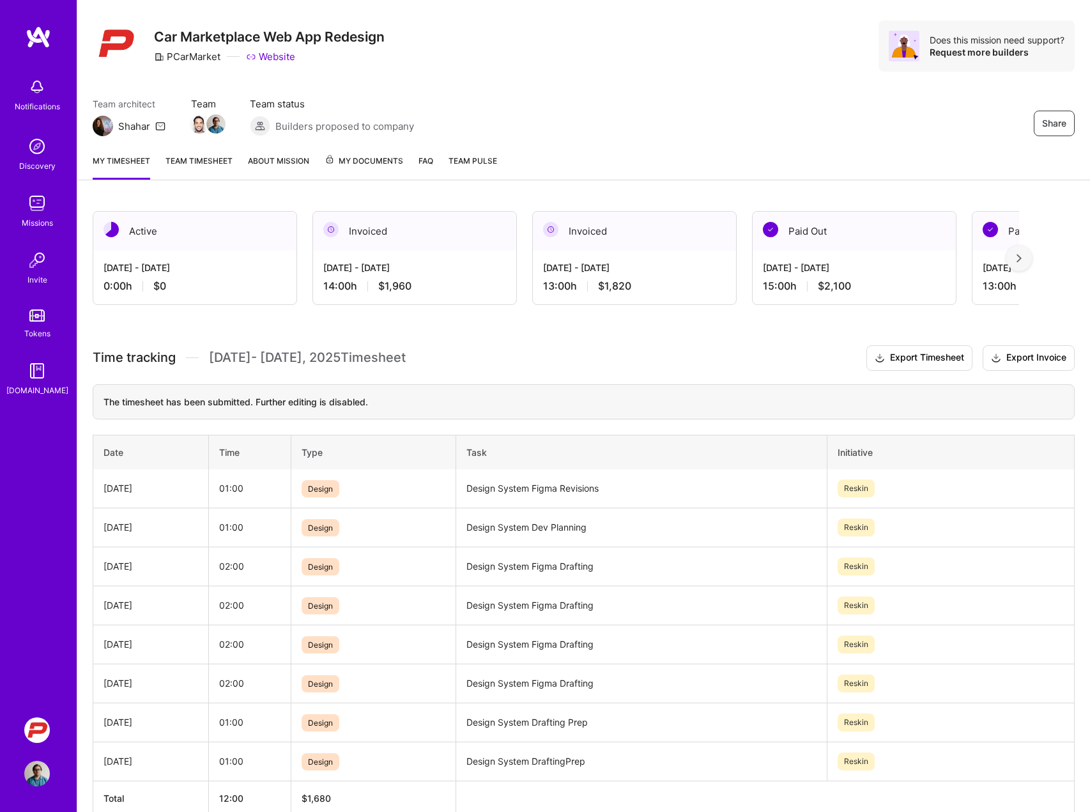
scroll to position [28, 0]
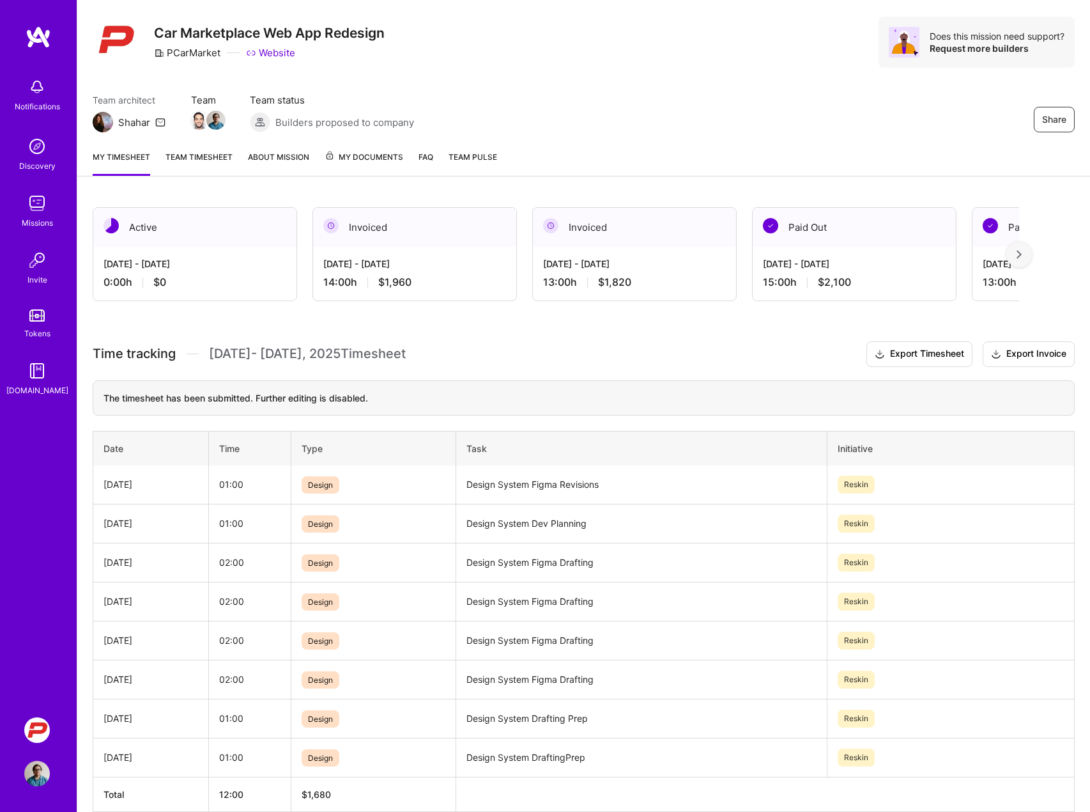
click at [190, 226] on div "Active" at bounding box center [194, 227] width 203 height 39
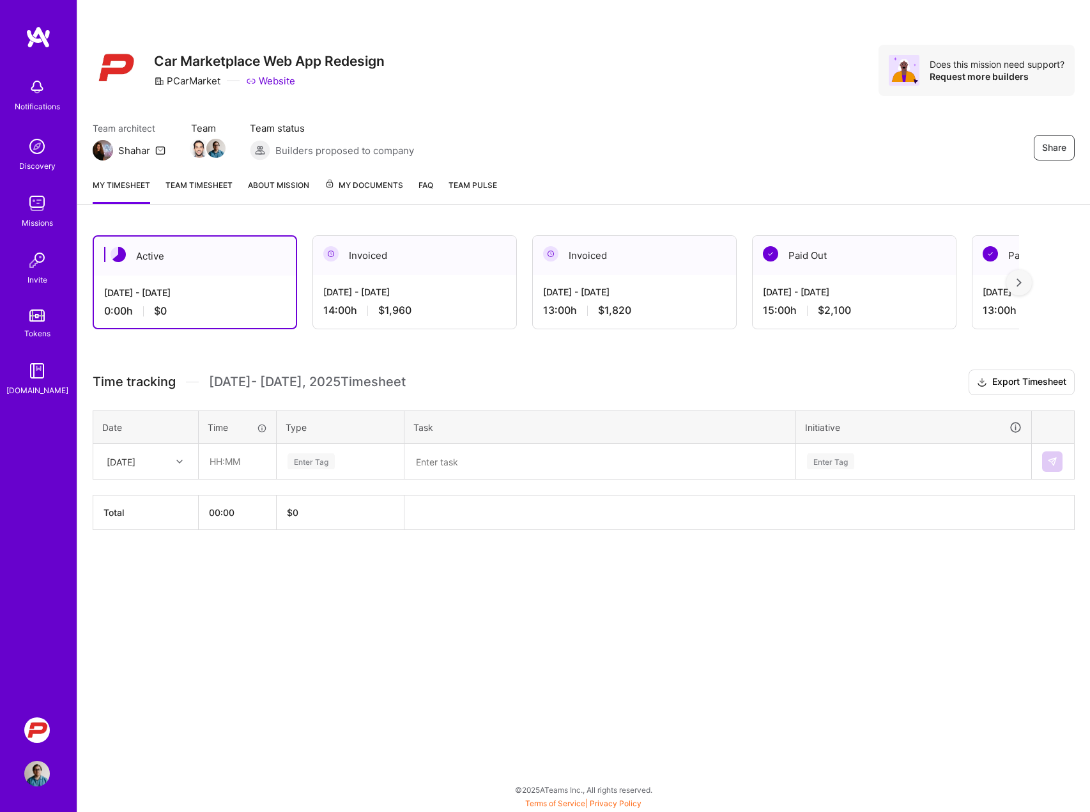
scroll to position [0, 0]
drag, startPoint x: 170, startPoint y: 315, endPoint x: 90, endPoint y: 251, distance: 102.7
click at [90, 251] on div "Active [DATE] - [DATE] 0:00 h $0 Invoiced [DATE] - [DATE] 14:00 h $1,960 Invoic…" at bounding box center [583, 406] width 1013 height 373
copy div "Active [DATE] - [DATE] 0:00 h $0"
